Goal: Register for event/course

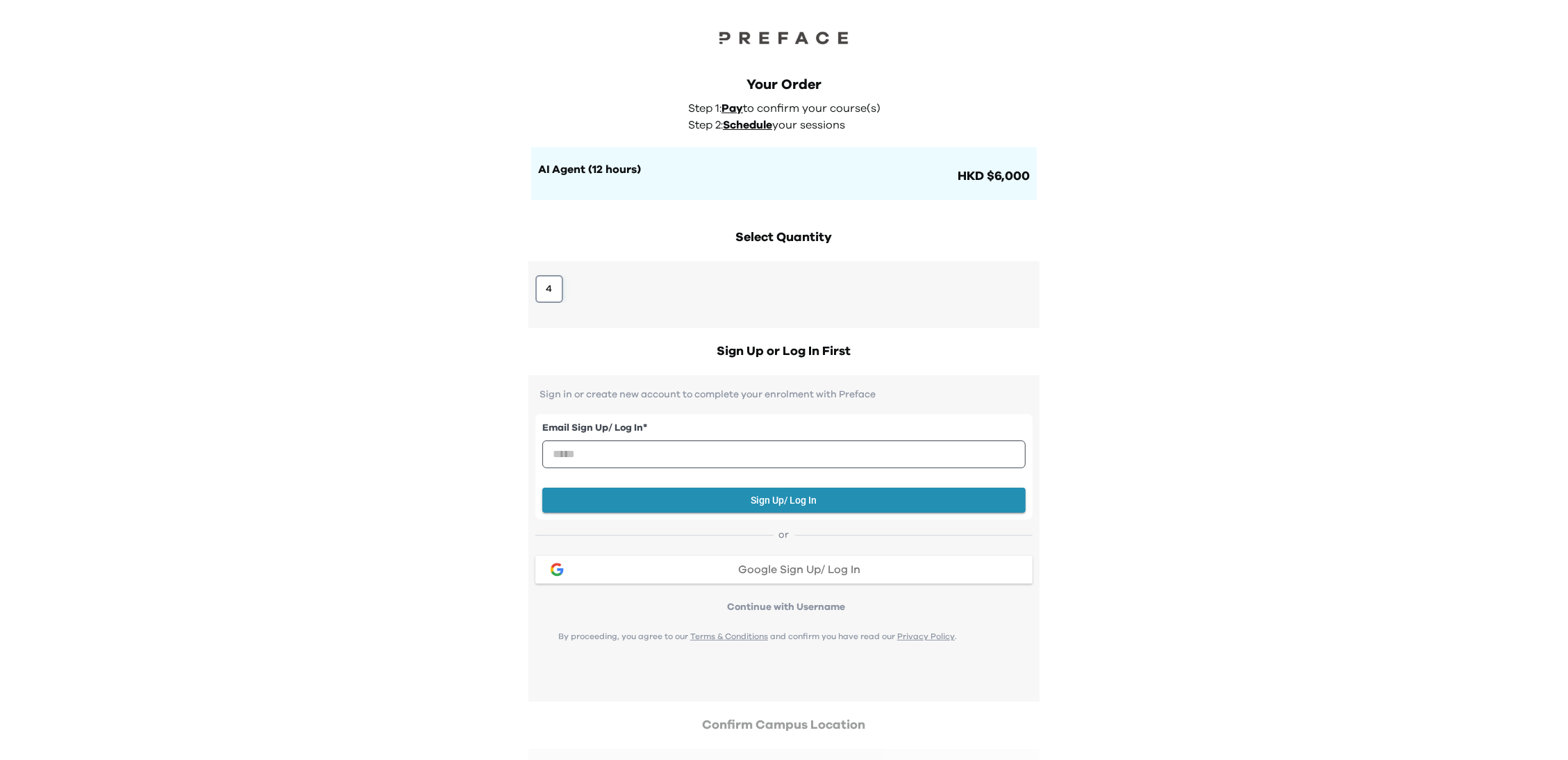
click at [546, 290] on button "4" at bounding box center [549, 288] width 28 height 28
click at [598, 454] on input "email" at bounding box center [783, 454] width 483 height 28
type input "**********"
click at [773, 497] on button "Sign Up/ Log In" at bounding box center [783, 500] width 483 height 26
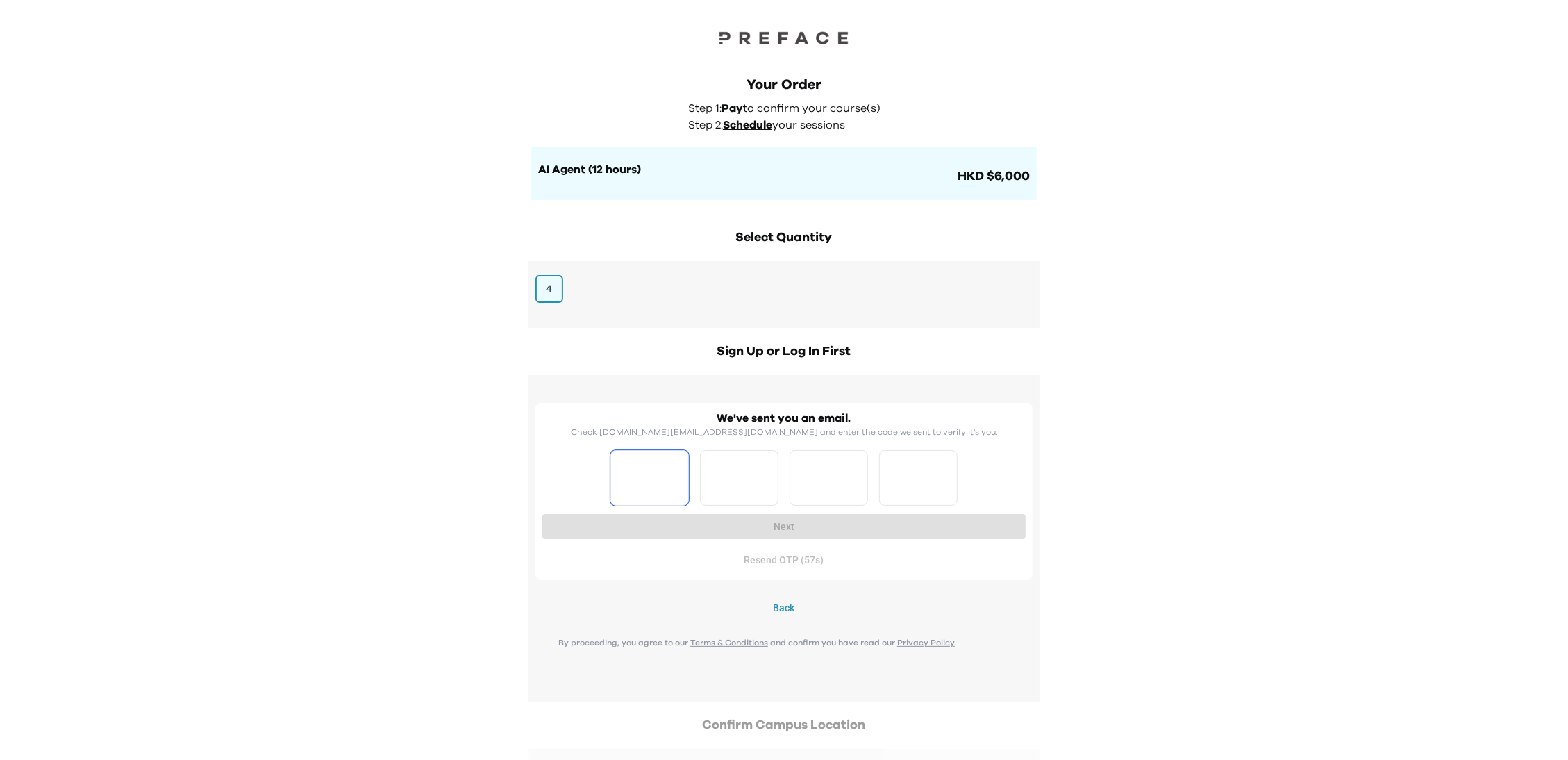
click at [649, 474] on input "Please enter OTP character 1" at bounding box center [650, 478] width 78 height 55
type input "*"
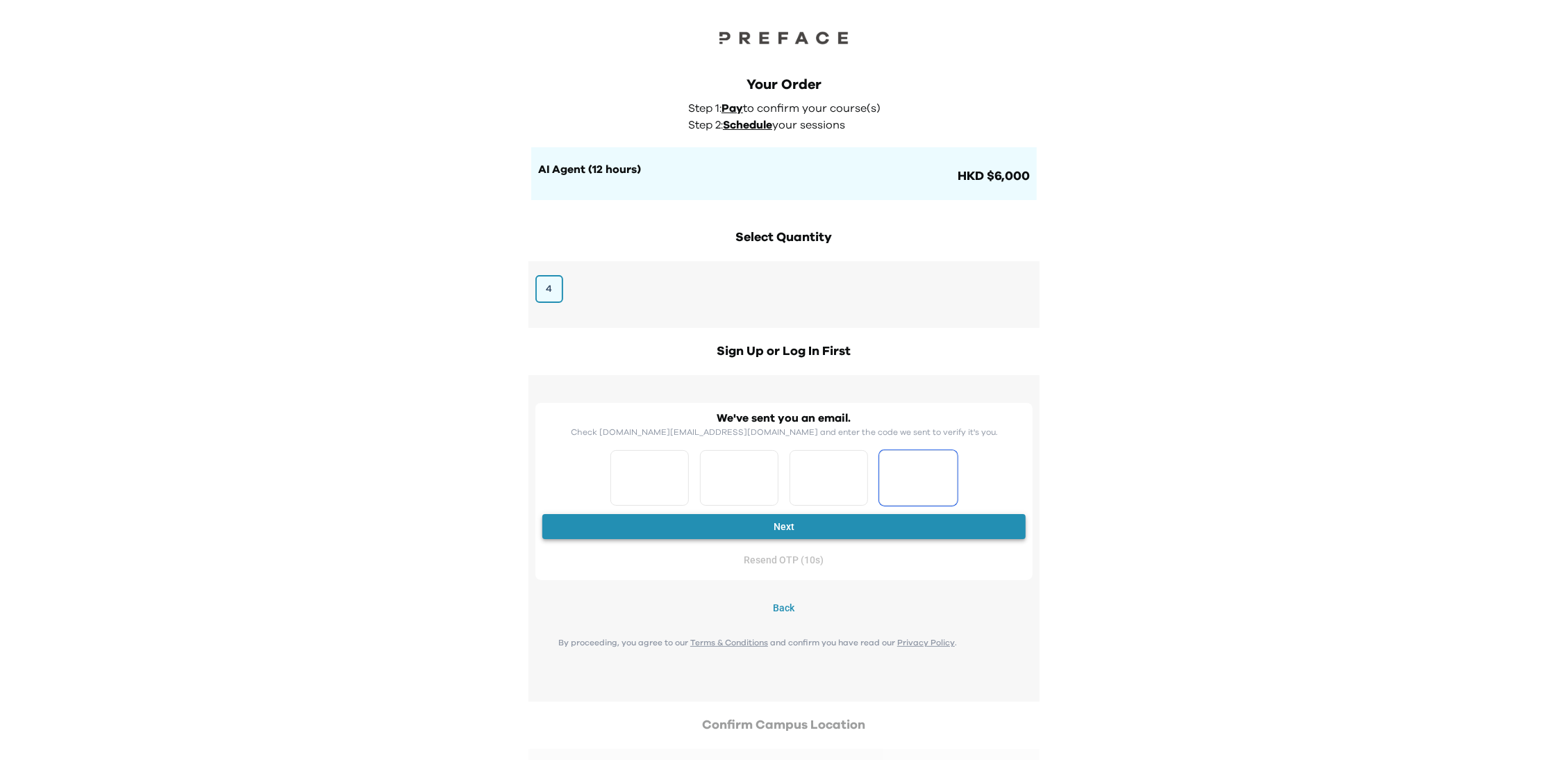
type input "*"
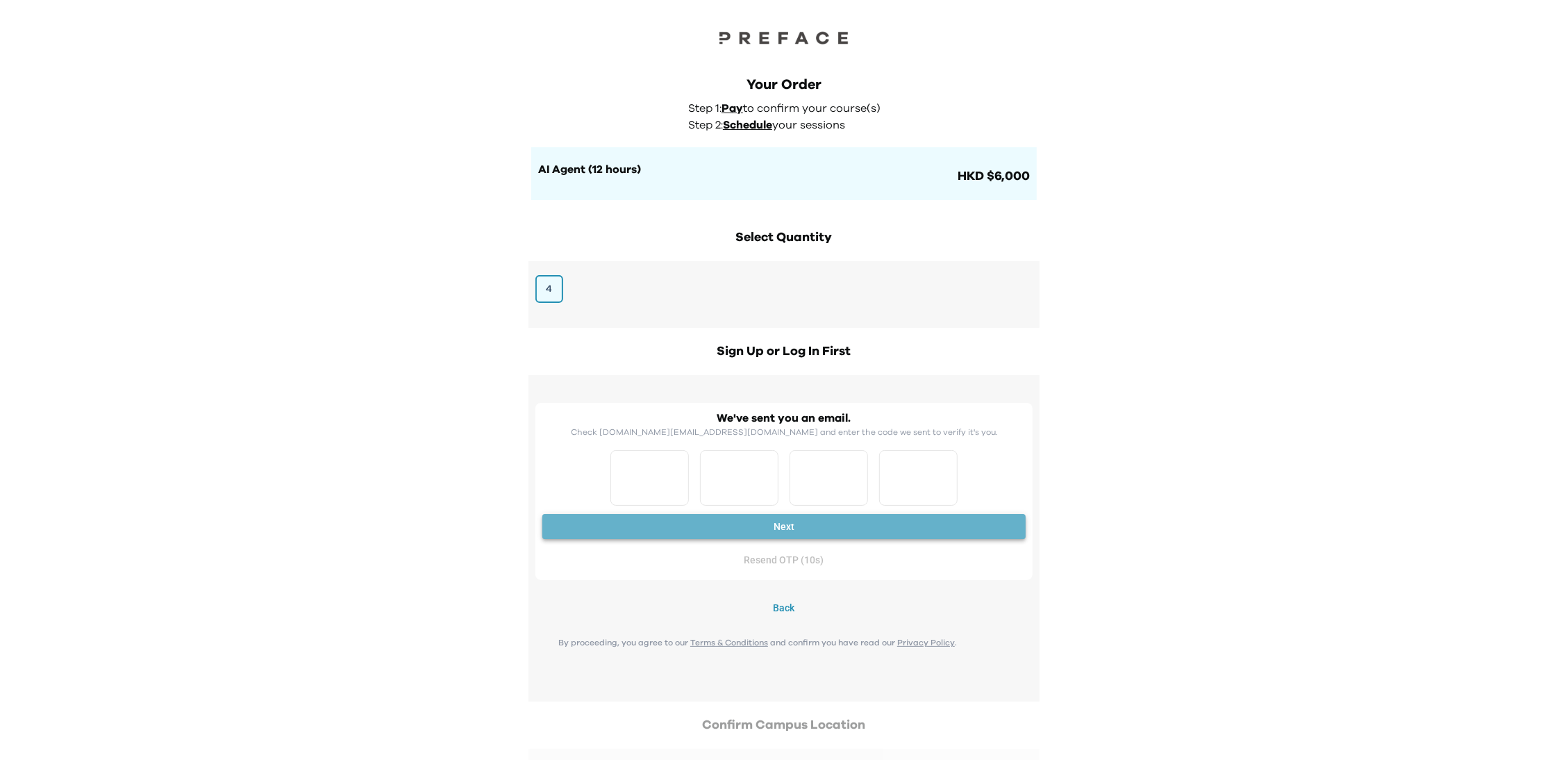
click at [743, 514] on button "Next" at bounding box center [783, 526] width 483 height 26
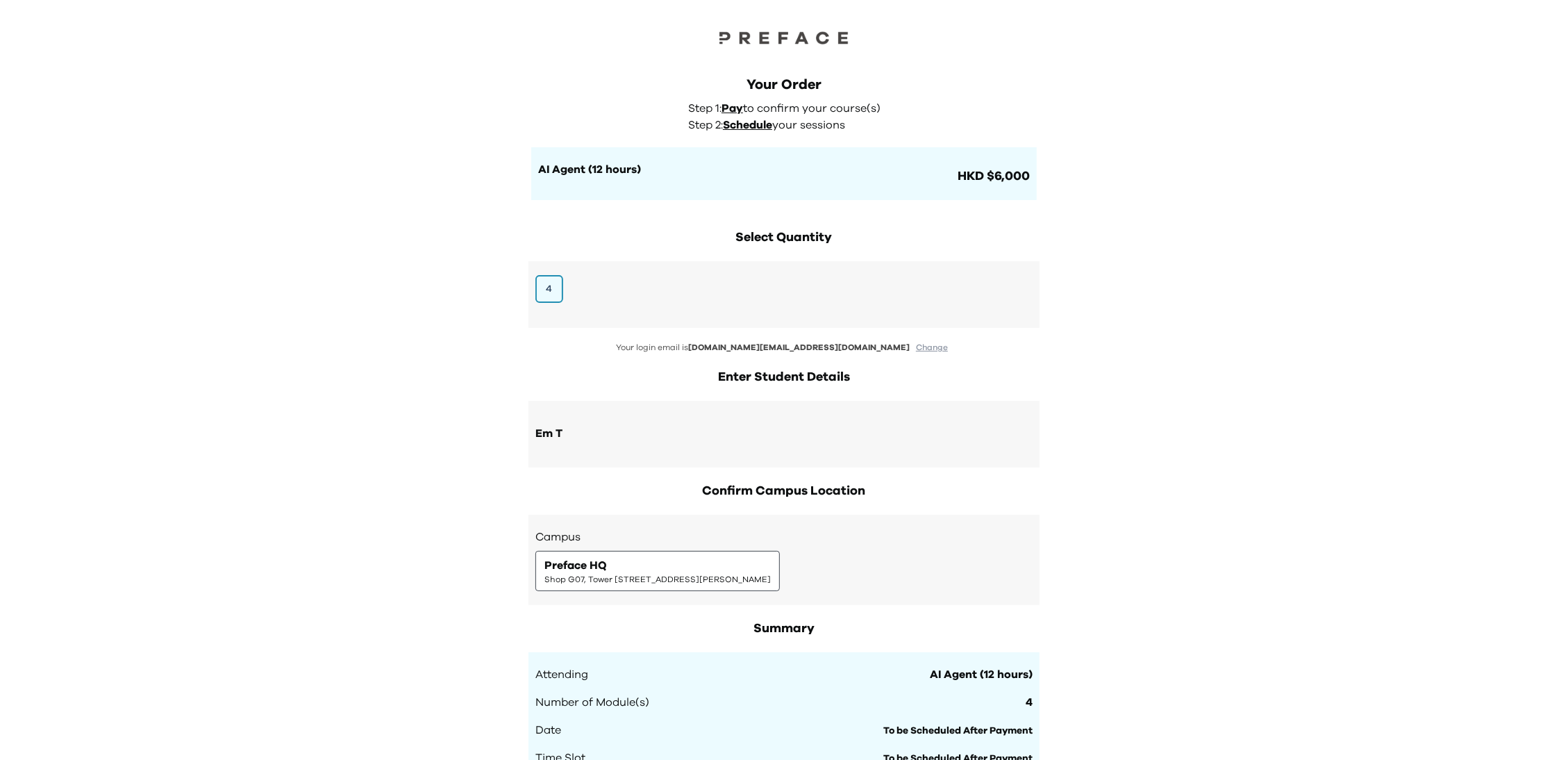
click at [771, 573] on span "Shop G07, Tower 535, 535 Jaffe Road, Causeway Bay | 銅鑼灣謝斐道535號Tower 535 地下G07號舖" at bounding box center [658, 578] width 226 height 11
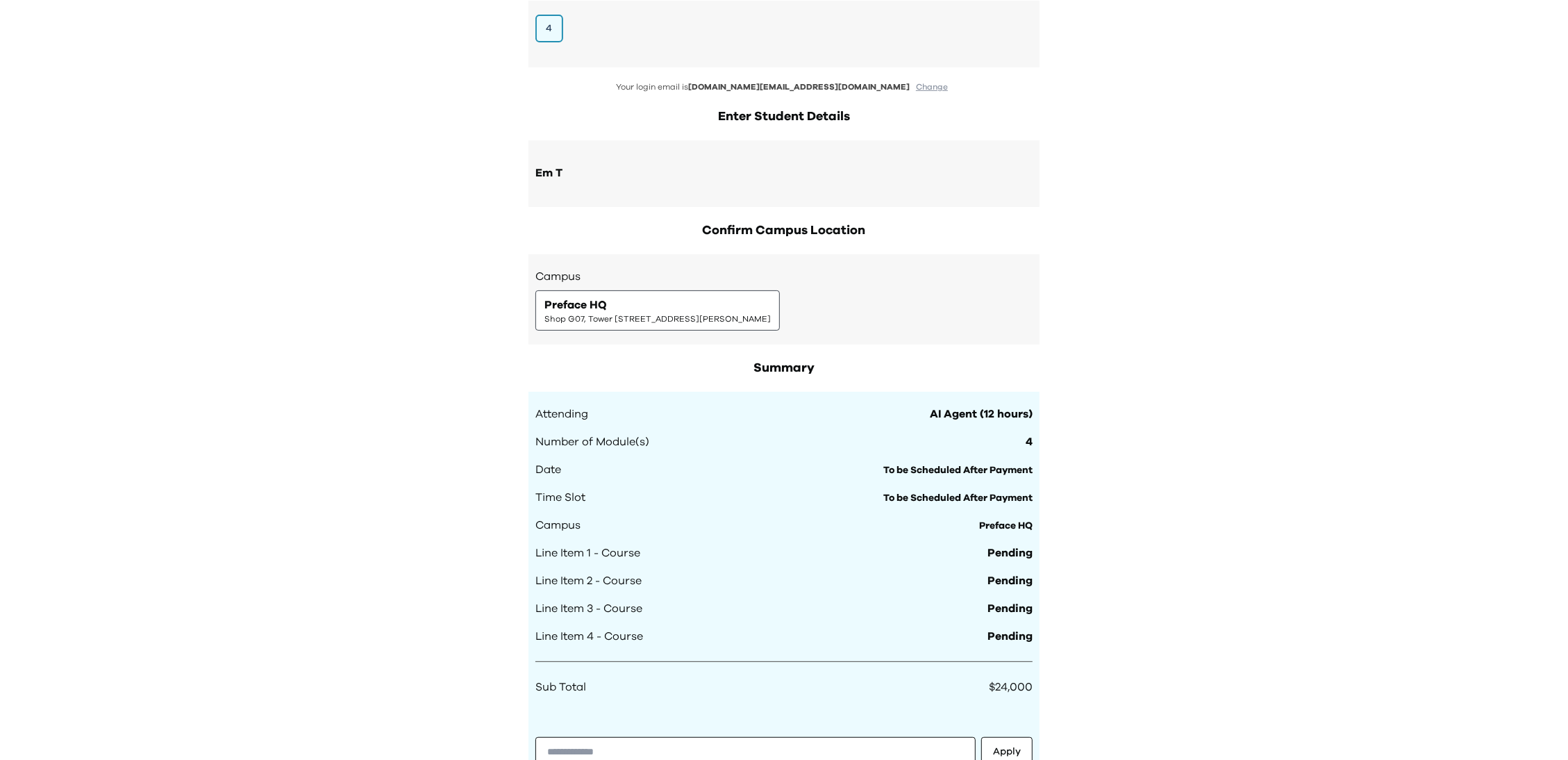
drag, startPoint x: 927, startPoint y: 315, endPoint x: 764, endPoint y: 318, distance: 163.0
click at [764, 318] on div "Preface HQ Shop G07, Tower 535, 535 Jaffe Road, Causeway Bay | 銅鑼灣謝斐道535號Tower …" at bounding box center [658, 310] width 245 height 40
copy span "銅鑼灣謝斐道535號Tower 535 地下G07號舖"
click at [1273, 408] on div "Your Order Step 1: Pay to confirm your course(s) Step 2: Schedule your sessions…" at bounding box center [784, 441] width 1568 height 1405
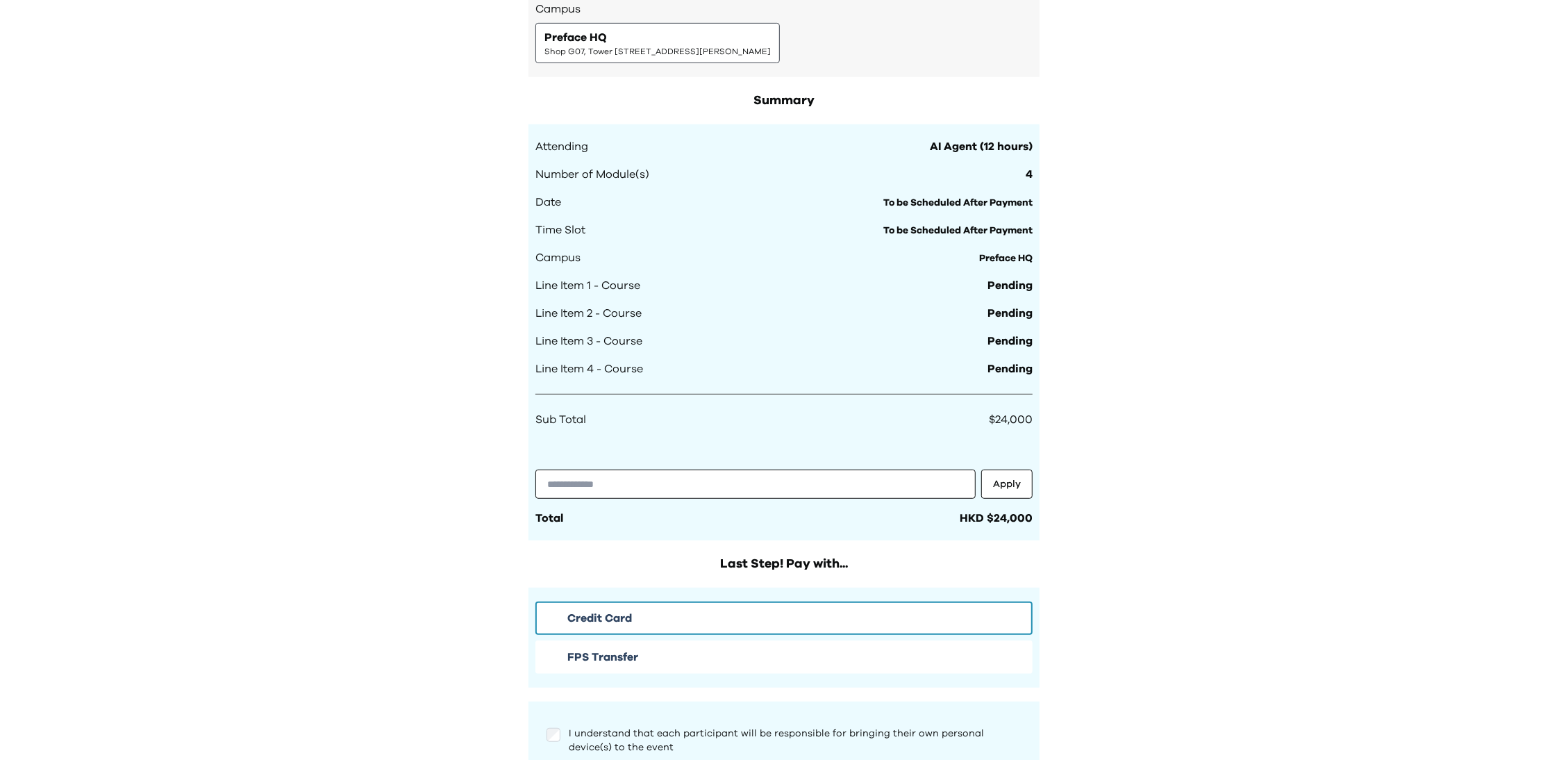
scroll to position [694, 0]
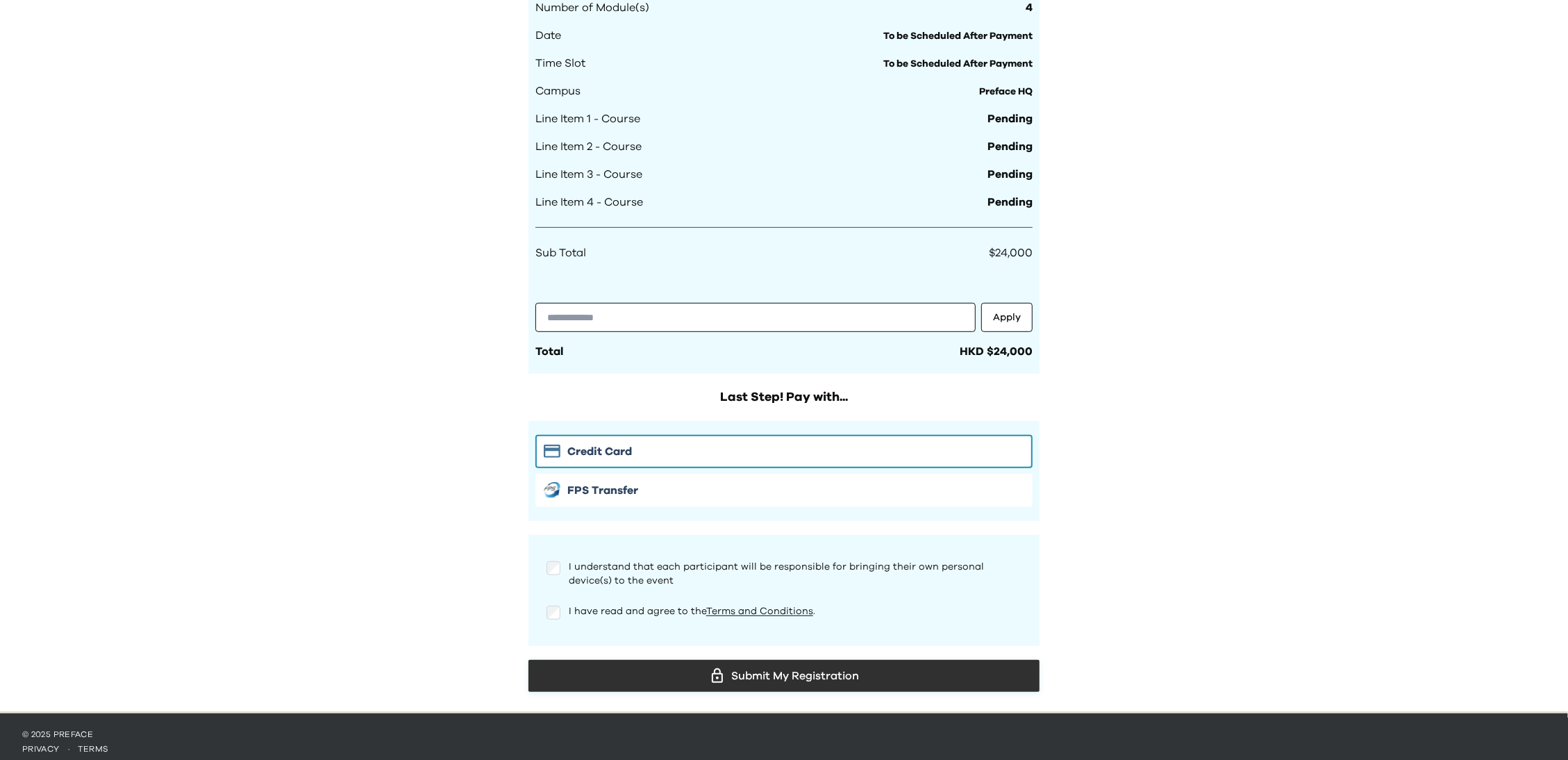
click at [889, 675] on div "Submit My Registration" at bounding box center [783, 675] width 489 height 20
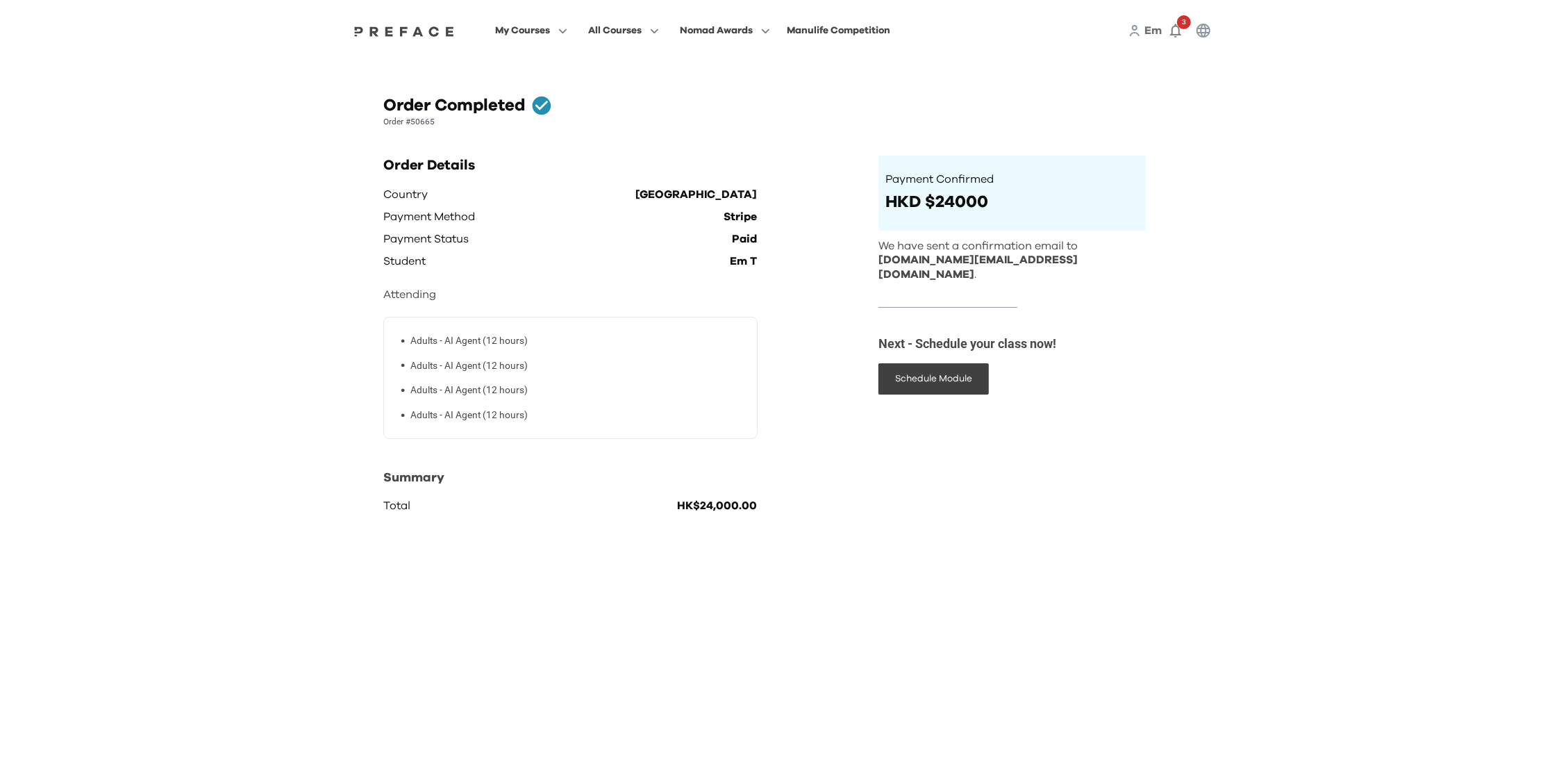
click at [1378, 550] on html "My Courses All Courses Nomad Awards Manulife Competition Em 3 Order Completed O…" at bounding box center [784, 275] width 1568 height 550
click at [1174, 27] on icon "button" at bounding box center [1176, 31] width 11 height 14
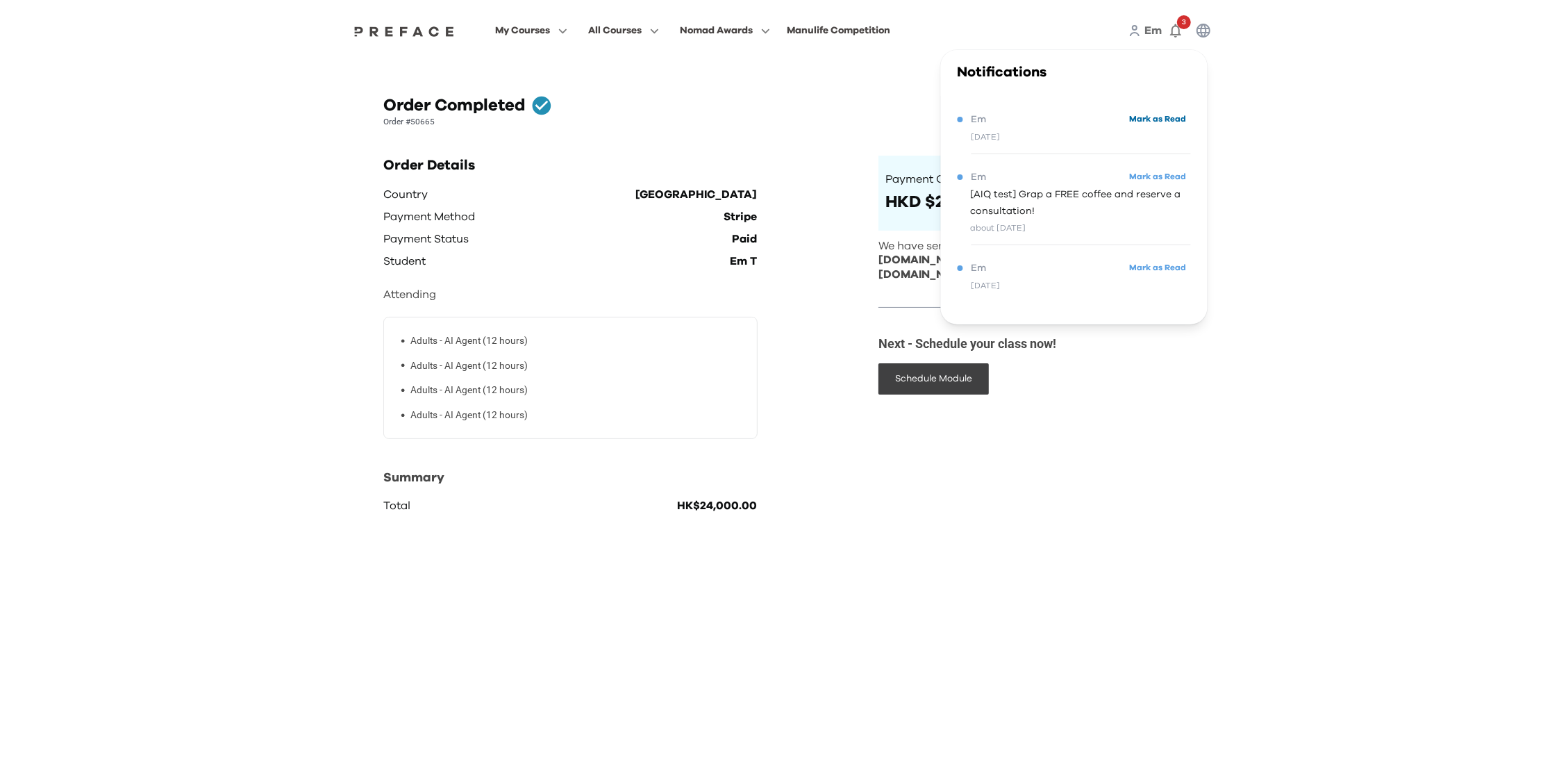
click at [1152, 119] on button "Mark as Read" at bounding box center [1158, 118] width 65 height 19
click at [1152, 178] on button "Mark as Read" at bounding box center [1158, 176] width 65 height 19
click at [1153, 268] on button "Mark as Read" at bounding box center [1158, 265] width 65 height 19
click at [1070, 121] on div "Em" at bounding box center [1074, 117] width 233 height 17
click at [1039, 124] on div "Em" at bounding box center [1074, 117] width 233 height 17
